Goal: Task Accomplishment & Management: Manage account settings

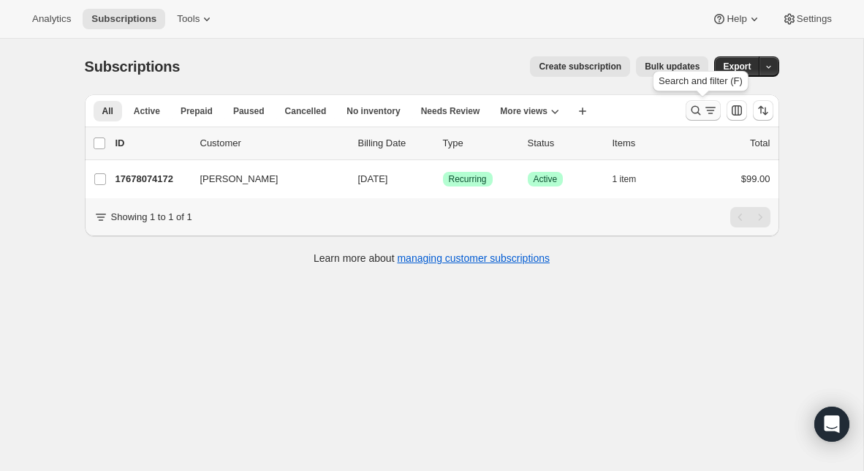
click at [698, 112] on icon "Search and filter results" at bounding box center [695, 110] width 15 height 15
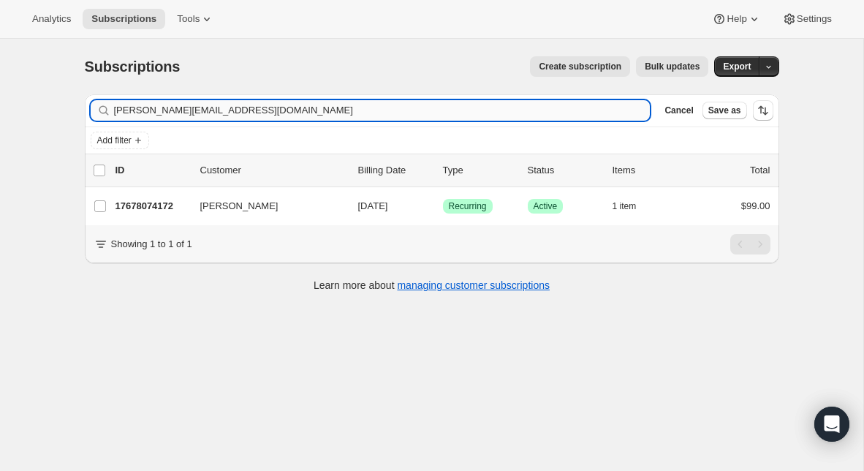
click at [354, 107] on input "robbie@wearetogether.church" at bounding box center [382, 110] width 536 height 20
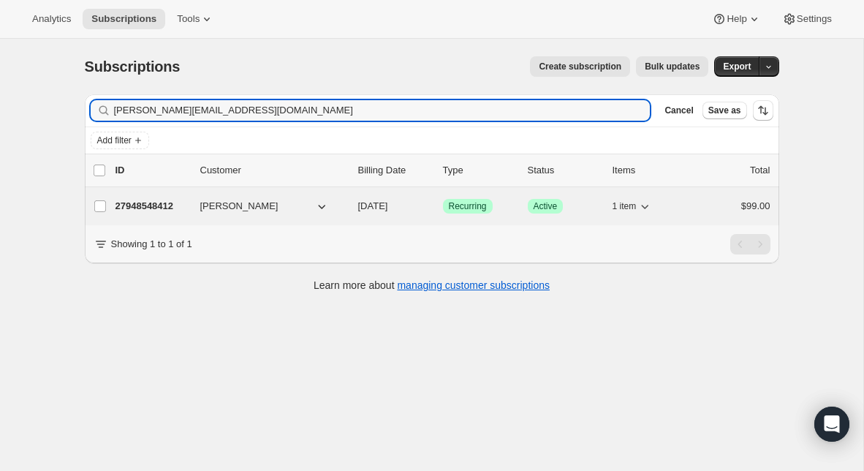
type input "[PERSON_NAME][EMAIL_ADDRESS][DOMAIN_NAME]"
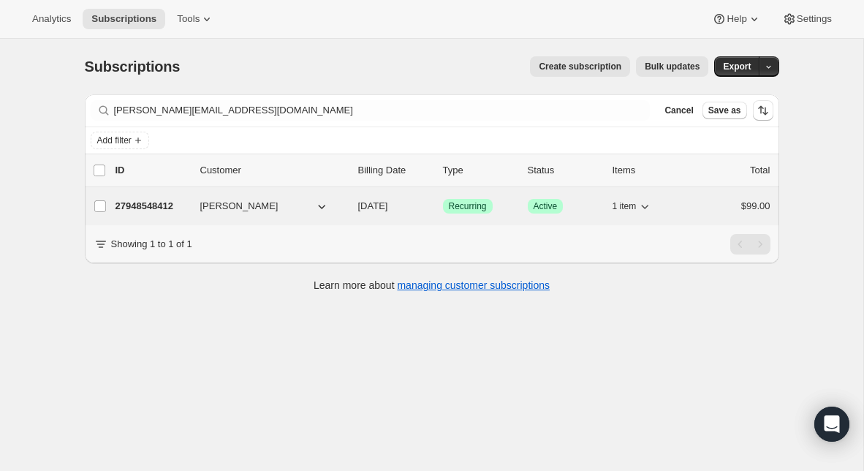
click at [153, 202] on p "27948548412" at bounding box center [151, 206] width 73 height 15
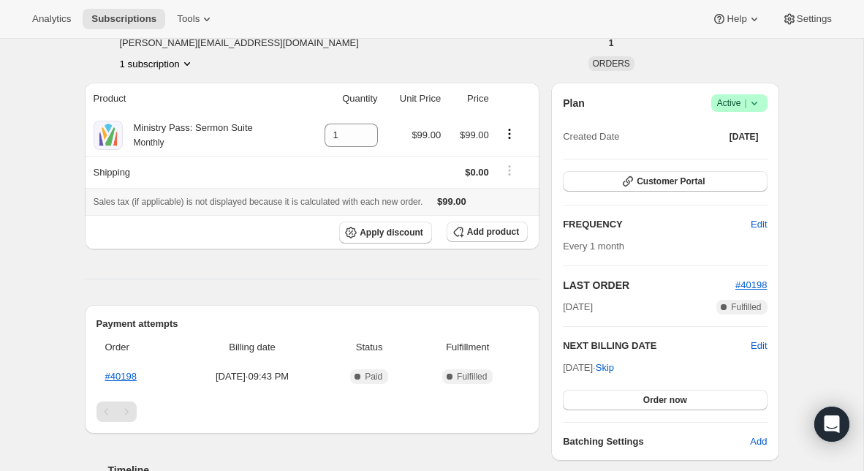
scroll to position [77, 0]
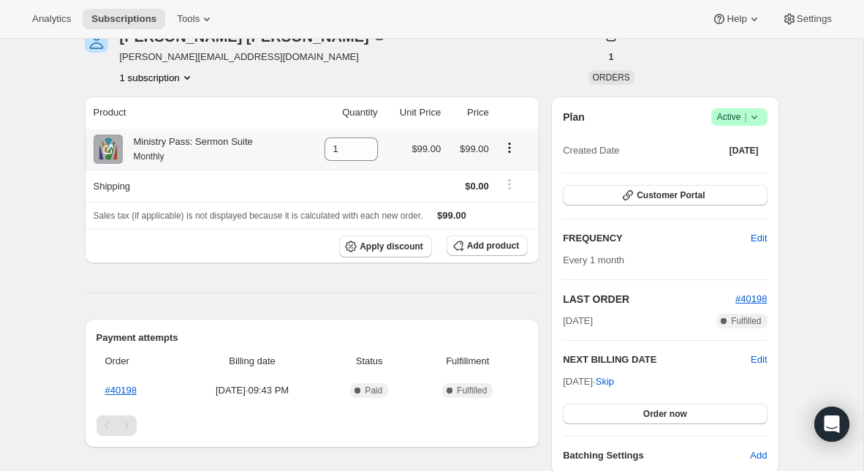
click at [509, 145] on icon "Product actions" at bounding box center [509, 147] width 15 height 15
click at [509, 173] on span "Swap variant" at bounding box center [508, 175] width 55 height 11
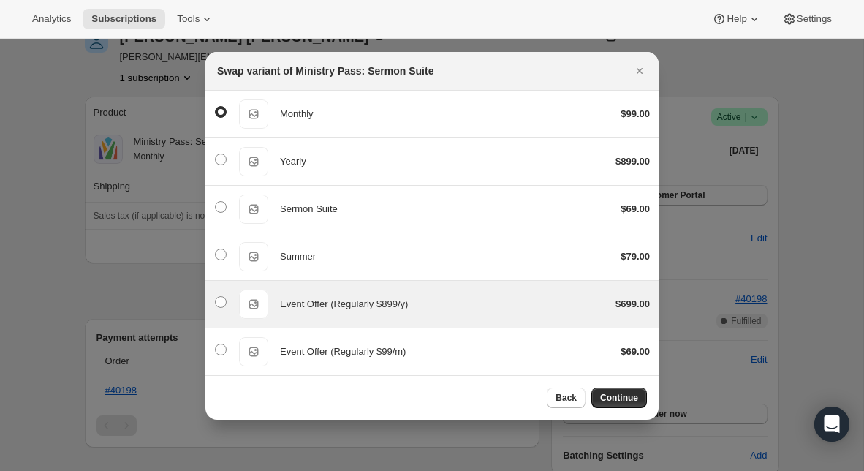
click at [417, 302] on div "Event Offer (Regularly $899/y)" at bounding box center [442, 304] width 324 height 15
radio input "false"
radio input "true"
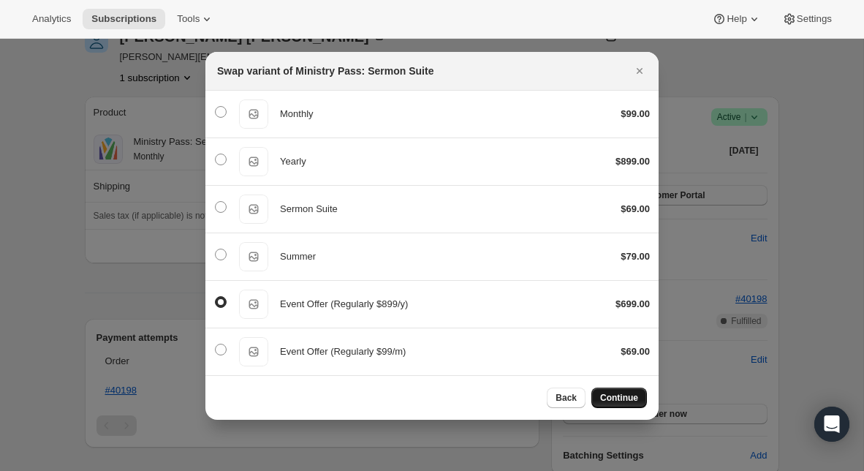
click at [626, 400] on span "Continue" at bounding box center [619, 398] width 38 height 12
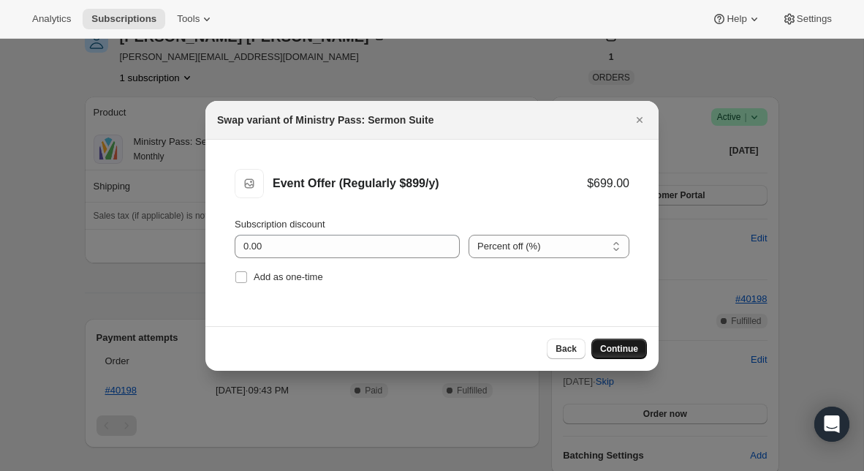
click at [625, 353] on span "Continue" at bounding box center [619, 349] width 38 height 12
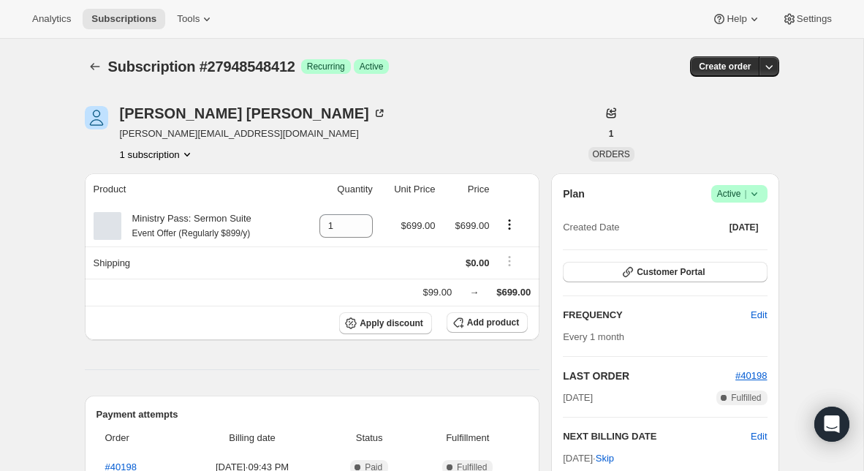
scroll to position [77, 0]
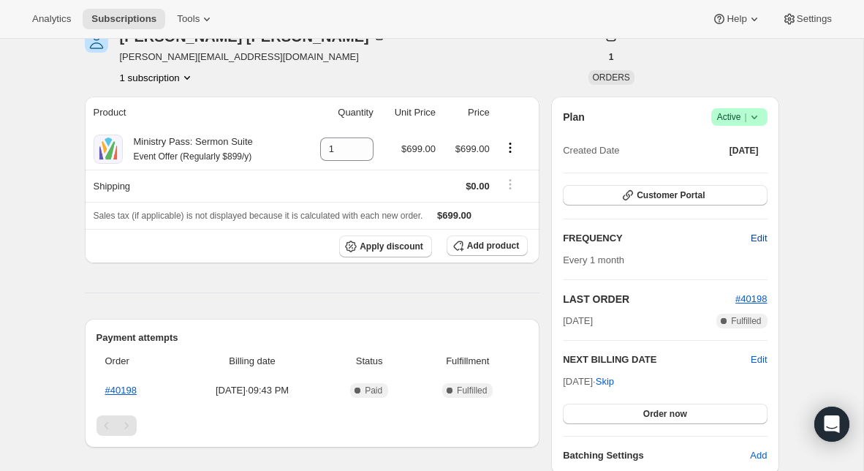
click at [753, 235] on span "Edit" at bounding box center [758, 238] width 16 height 15
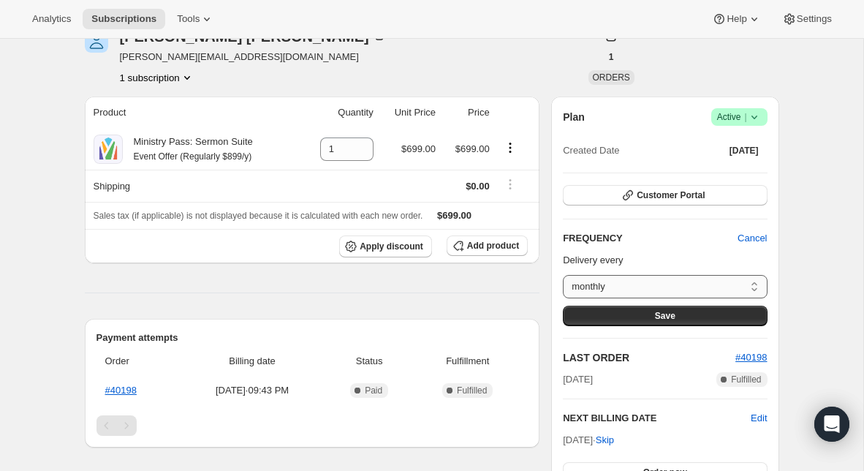
click at [671, 285] on select "monthly Custom..." at bounding box center [665, 286] width 204 height 23
select select "custom"
click at [563, 275] on select "monthly Custom..." at bounding box center [665, 286] width 204 height 23
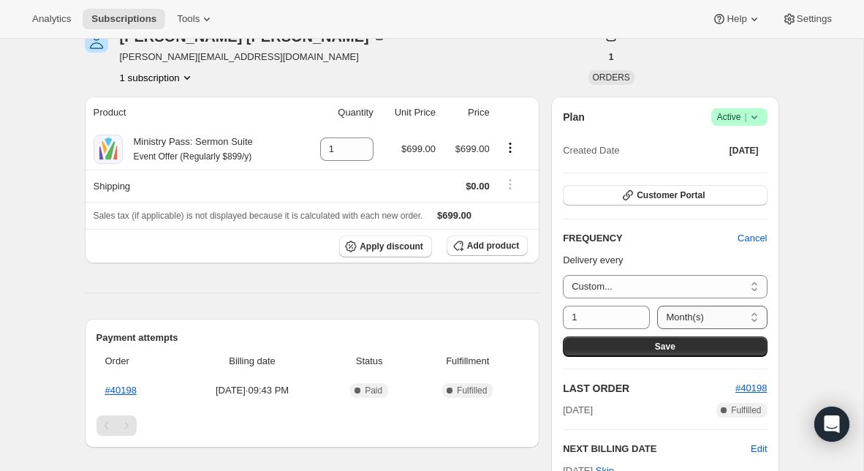
click at [684, 318] on select "Day(s) Week(s) Month(s) Year(s)" at bounding box center [712, 316] width 110 height 23
select select "YEAR"
click at [657, 305] on select "Day(s) Week(s) Month(s) Year(s)" at bounding box center [712, 316] width 110 height 23
click at [671, 343] on span "Save" at bounding box center [665, 346] width 20 height 12
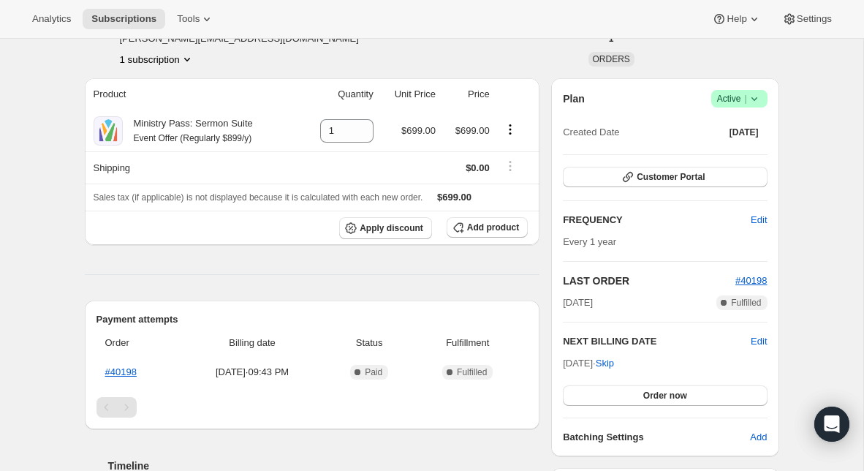
scroll to position [173, 0]
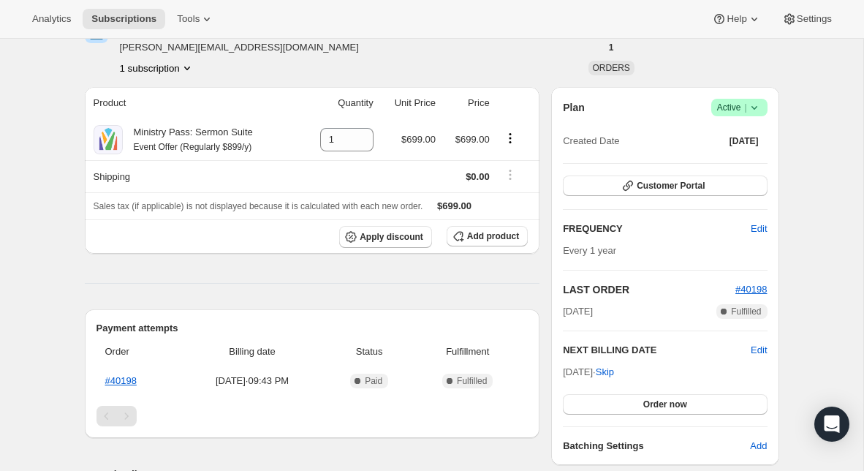
scroll to position [88, 0]
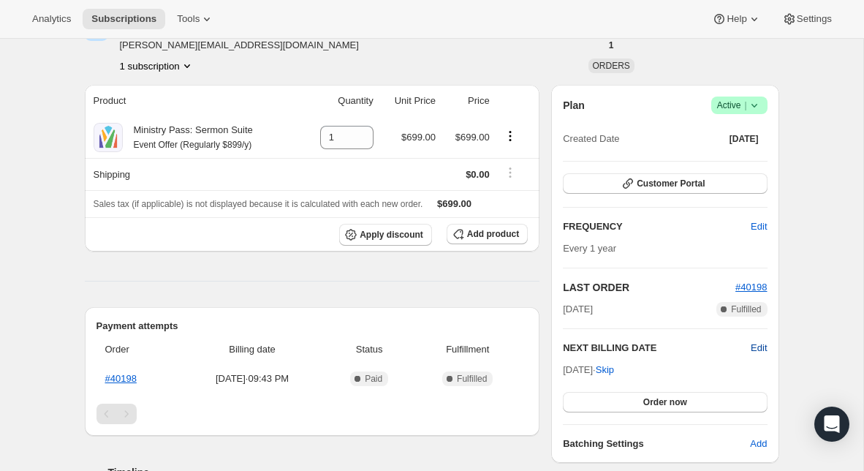
click at [762, 349] on span "Edit" at bounding box center [758, 347] width 16 height 15
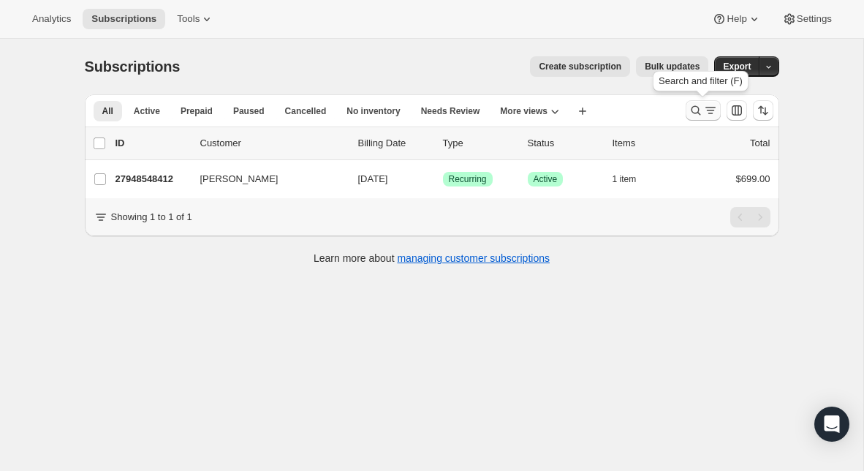
click at [696, 108] on icon "Search and filter results" at bounding box center [695, 110] width 15 height 15
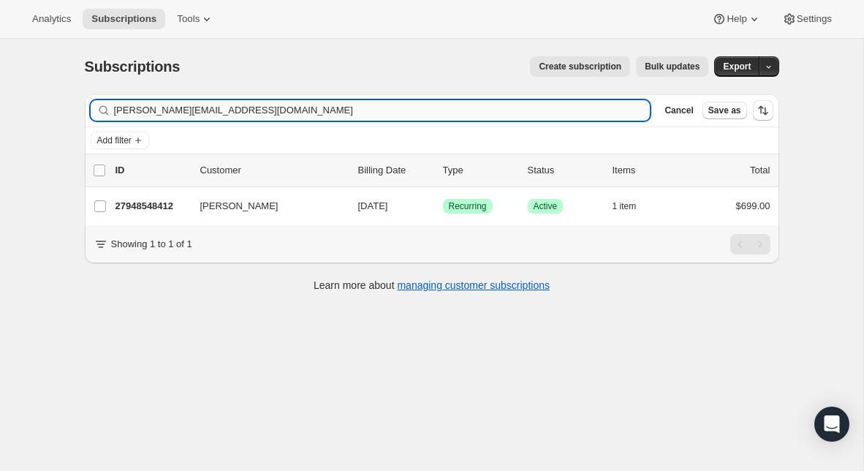
click at [493, 111] on input "[PERSON_NAME][EMAIL_ADDRESS][DOMAIN_NAME]" at bounding box center [382, 110] width 536 height 20
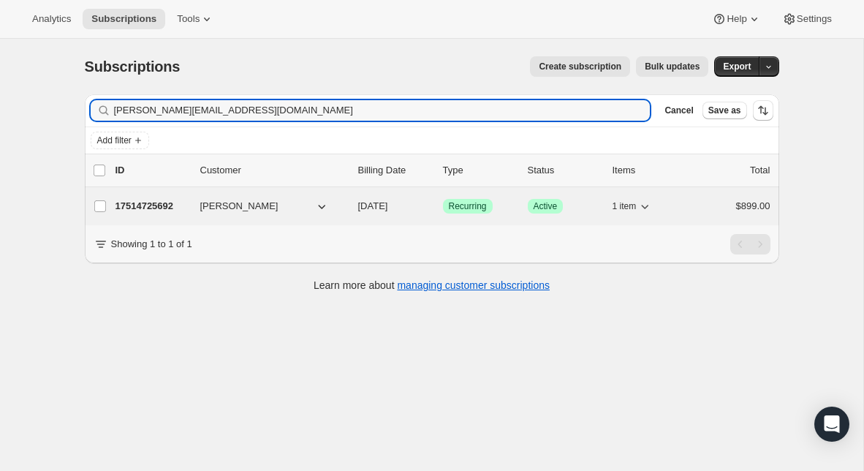
type input "[PERSON_NAME][EMAIL_ADDRESS][DOMAIN_NAME]"
click at [140, 208] on p "17514725692" at bounding box center [151, 206] width 73 height 15
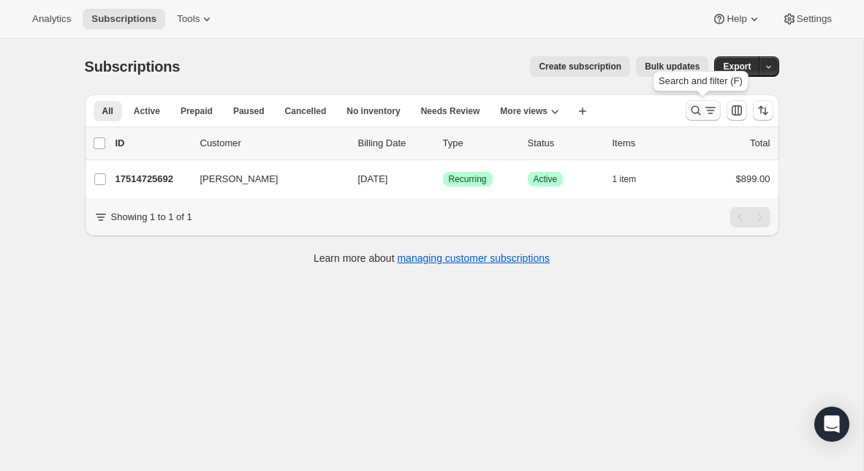
click at [701, 109] on icon "Search and filter results" at bounding box center [695, 110] width 15 height 15
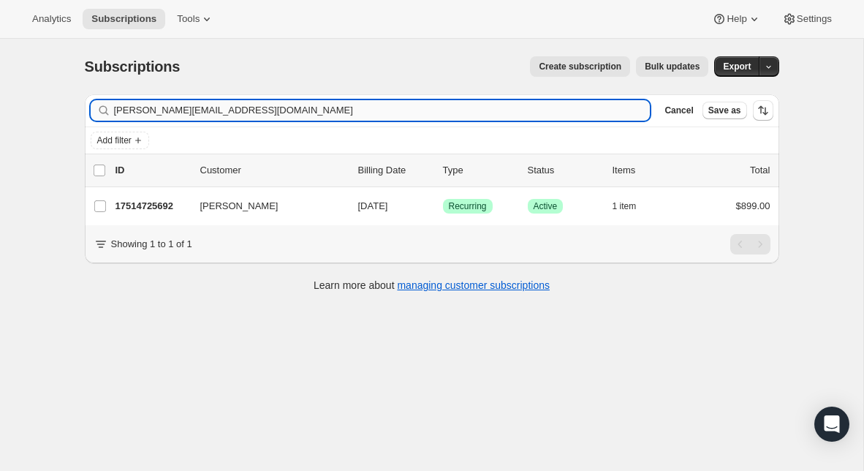
click at [373, 113] on input "[PERSON_NAME][EMAIL_ADDRESS][DOMAIN_NAME]" at bounding box center [382, 110] width 536 height 20
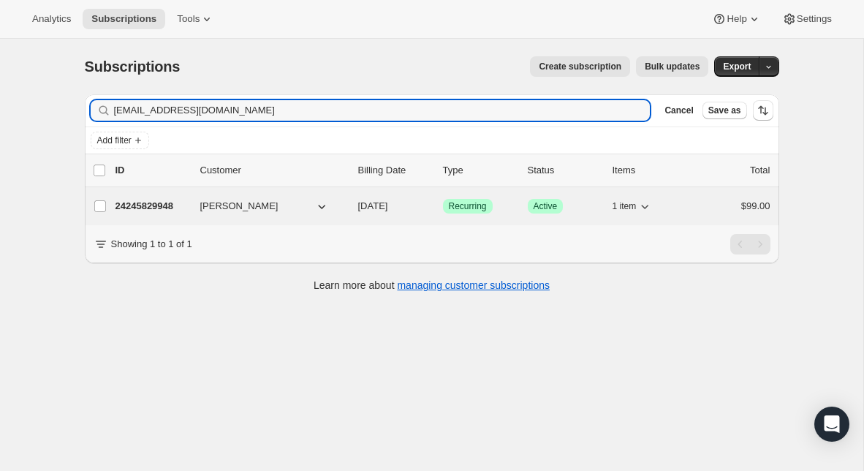
type input "[EMAIL_ADDRESS][DOMAIN_NAME]"
click at [150, 210] on p "24245829948" at bounding box center [151, 206] width 73 height 15
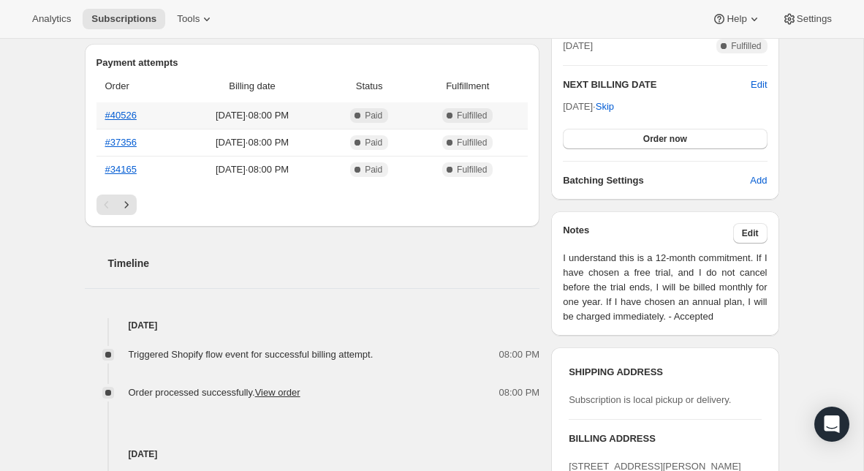
scroll to position [374, 0]
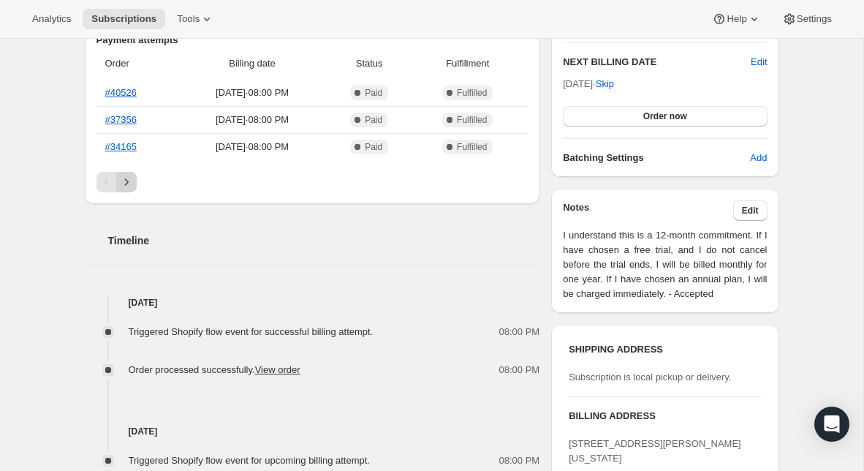
click at [128, 181] on icon "Next" at bounding box center [126, 182] width 15 height 15
click at [124, 180] on icon "Next" at bounding box center [126, 182] width 15 height 15
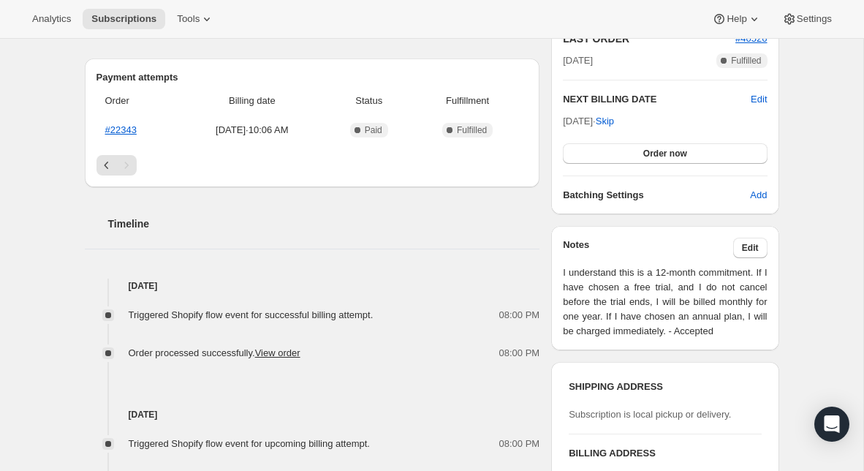
scroll to position [305, 0]
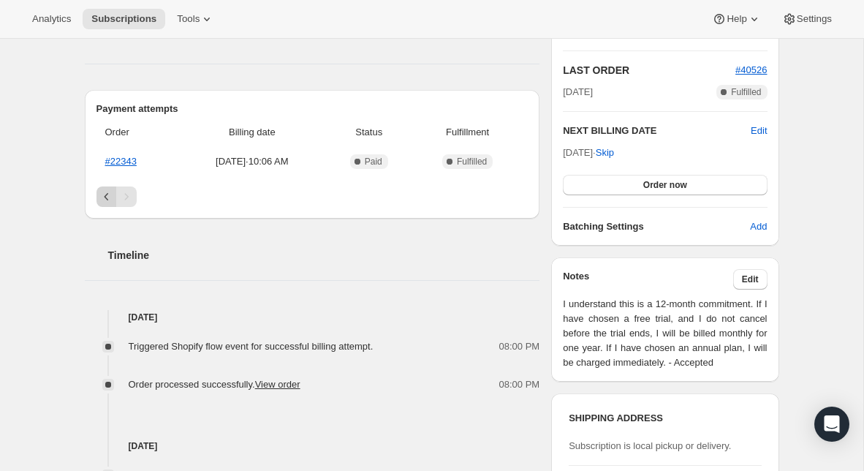
click at [107, 196] on icon "Previous" at bounding box center [106, 196] width 15 height 15
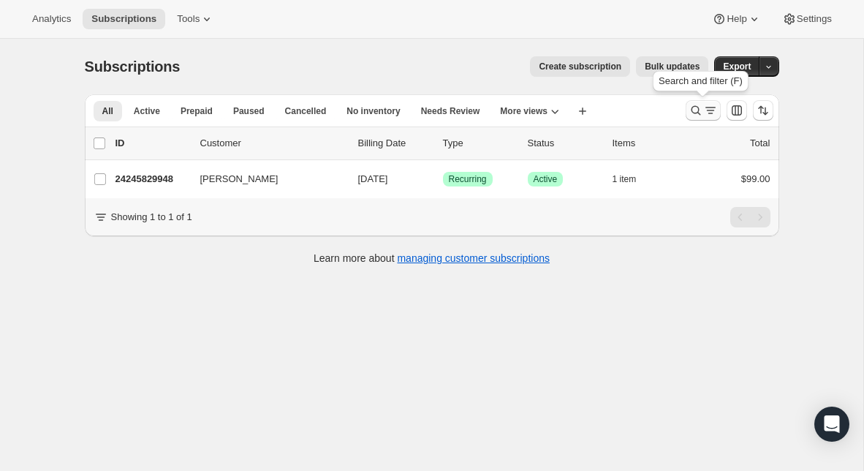
click at [693, 116] on icon "Search and filter results" at bounding box center [695, 110] width 15 height 15
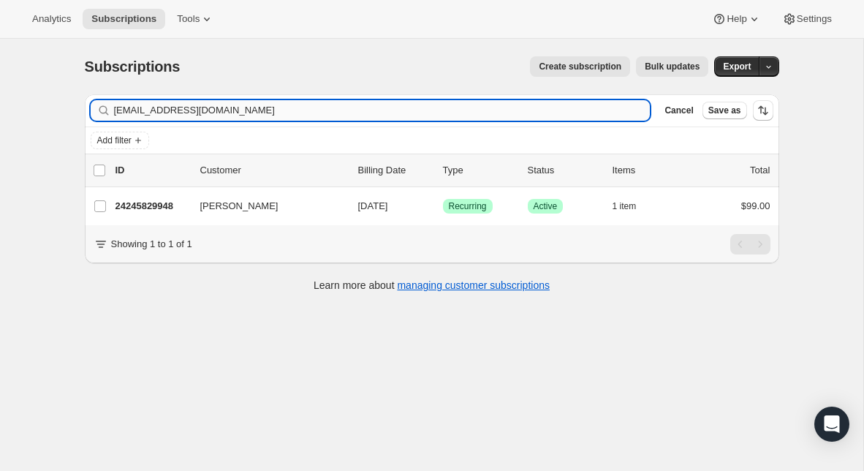
click at [373, 109] on input "[EMAIL_ADDRESS][DOMAIN_NAME]" at bounding box center [382, 110] width 536 height 20
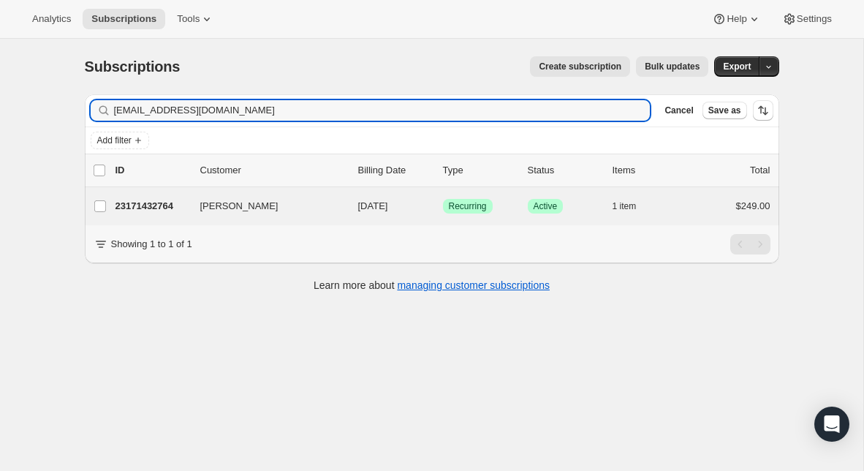
type input "[EMAIL_ADDRESS][DOMAIN_NAME]"
click at [160, 217] on div "[PERSON_NAME] 23171432764 [PERSON_NAME] [DATE] Success Recurring Success Active…" at bounding box center [432, 206] width 694 height 38
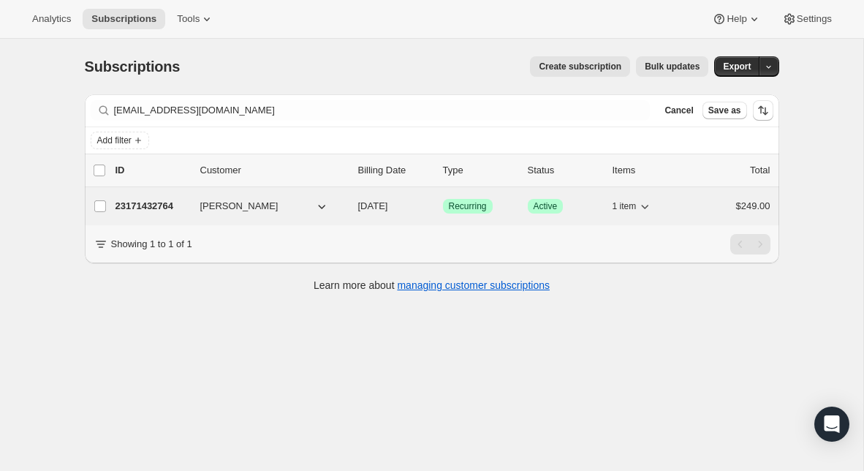
click at [150, 210] on p "23171432764" at bounding box center [151, 206] width 73 height 15
